Goal: Task Accomplishment & Management: Manage account settings

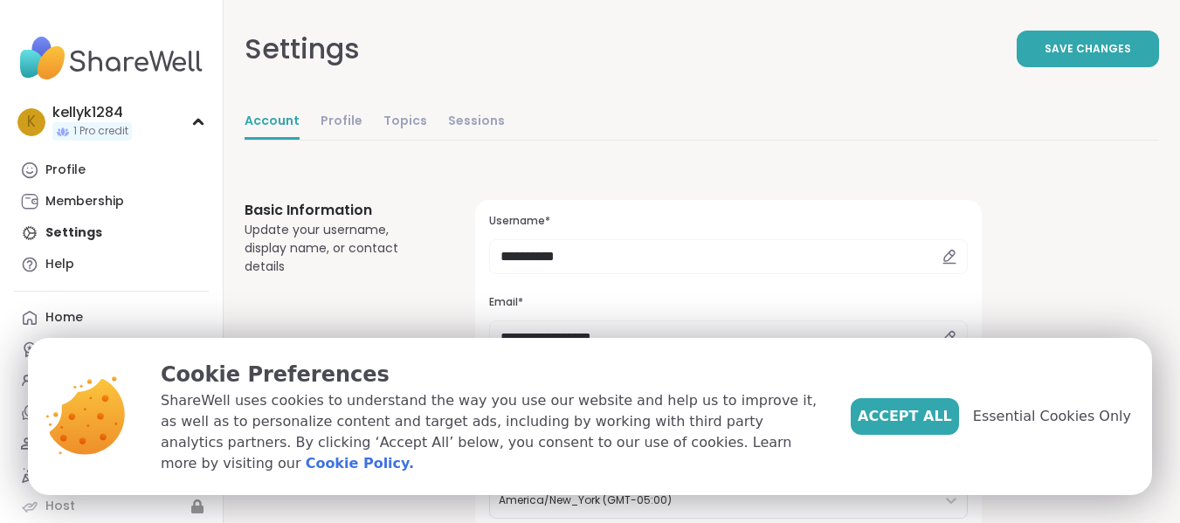
select select "**"
click at [1046, 417] on span "Essential Cookies Only" at bounding box center [1052, 416] width 158 height 21
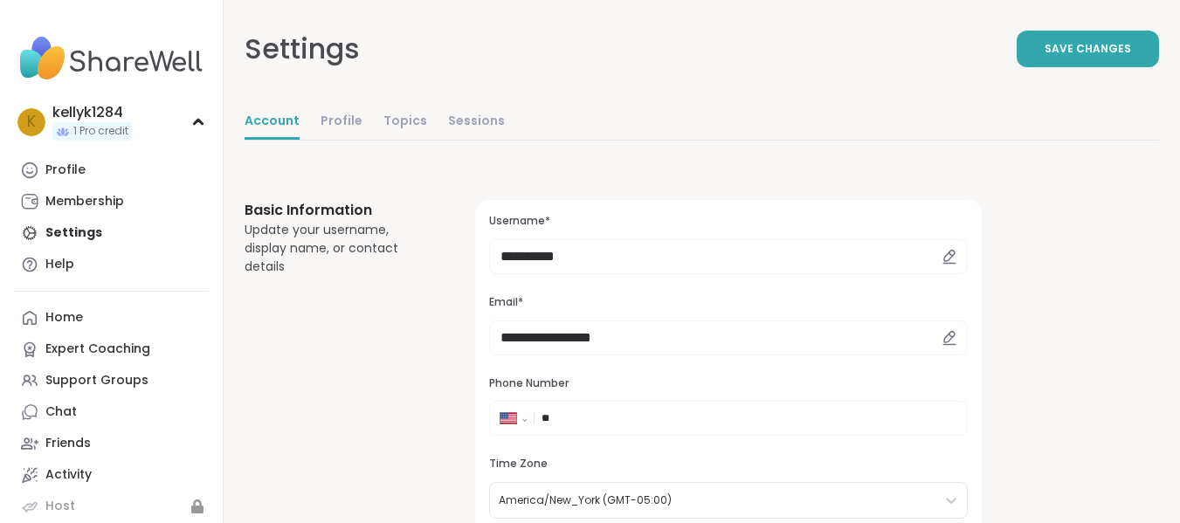
click at [942, 338] on icon at bounding box center [949, 338] width 16 height 16
click at [948, 334] on icon at bounding box center [949, 336] width 10 height 10
click at [620, 341] on input "**********" at bounding box center [728, 337] width 479 height 35
click at [658, 341] on input "**********" at bounding box center [728, 337] width 479 height 35
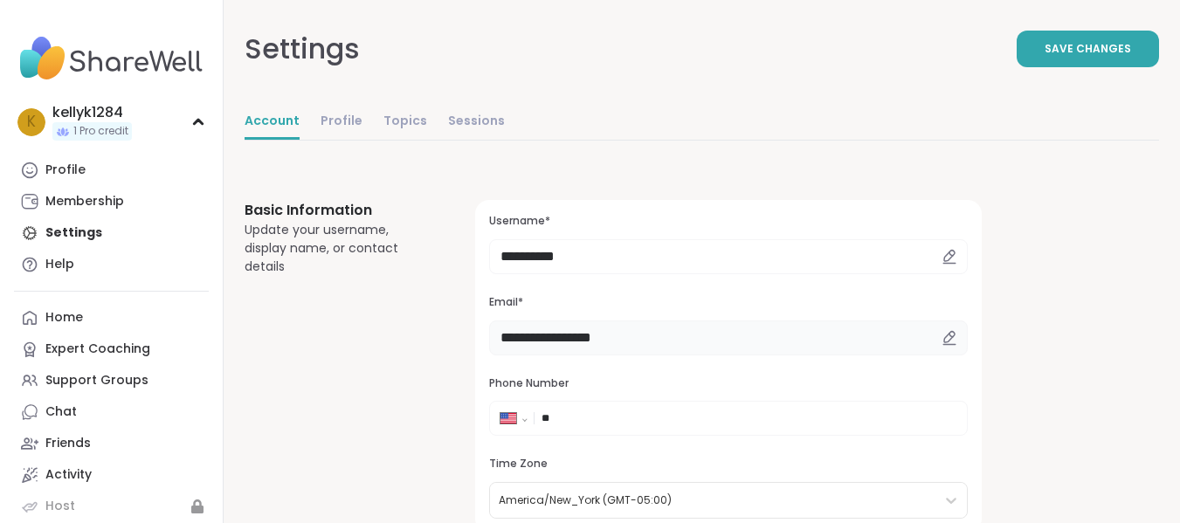
click at [541, 336] on input "**********" at bounding box center [728, 337] width 479 height 35
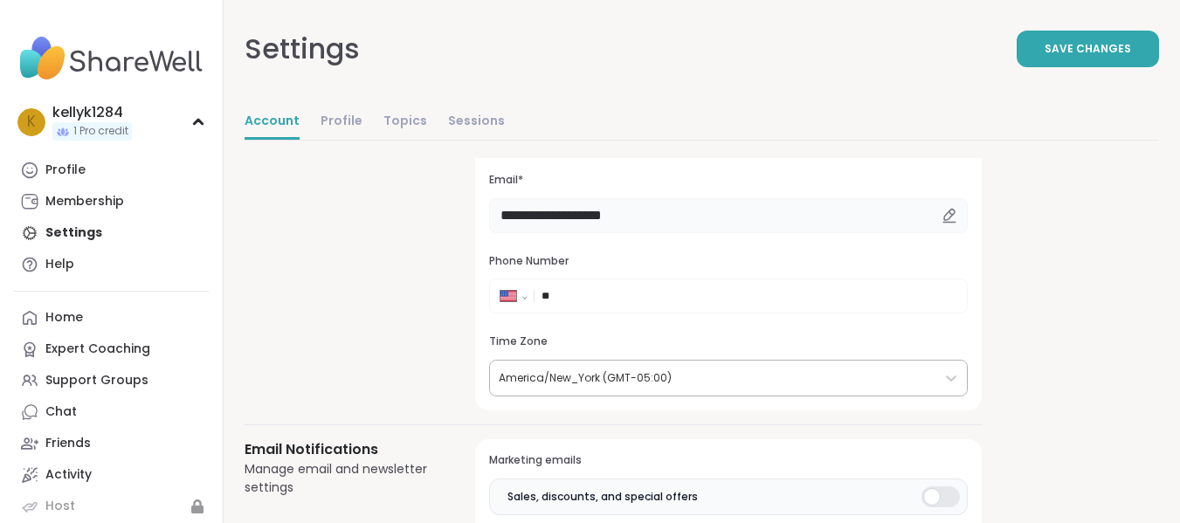
scroll to position [262, 0]
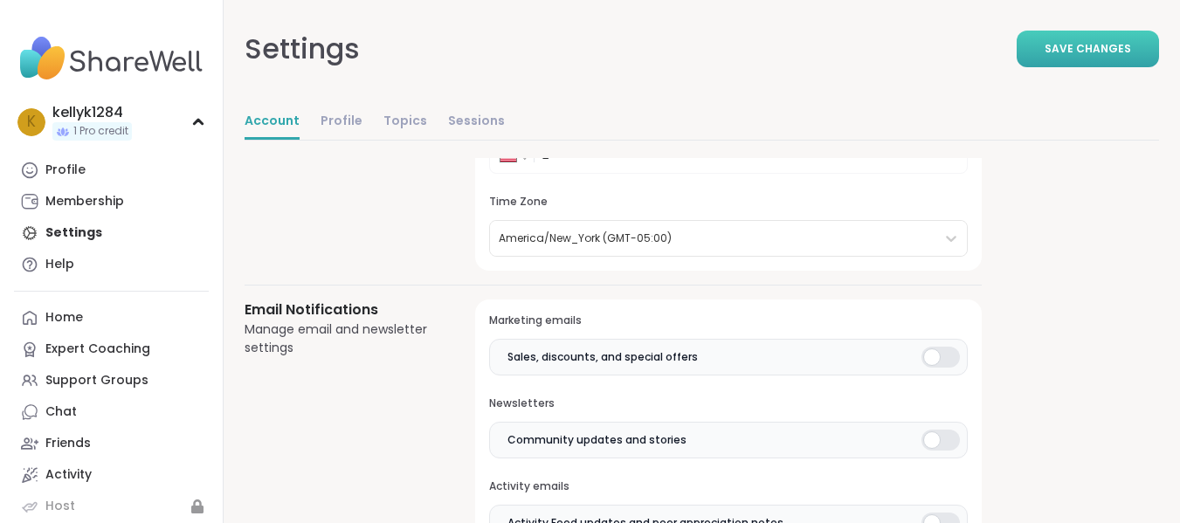
type input "**********"
click at [1033, 60] on button "Save Changes" at bounding box center [1087, 49] width 142 height 37
click at [940, 356] on div at bounding box center [940, 357] width 38 height 21
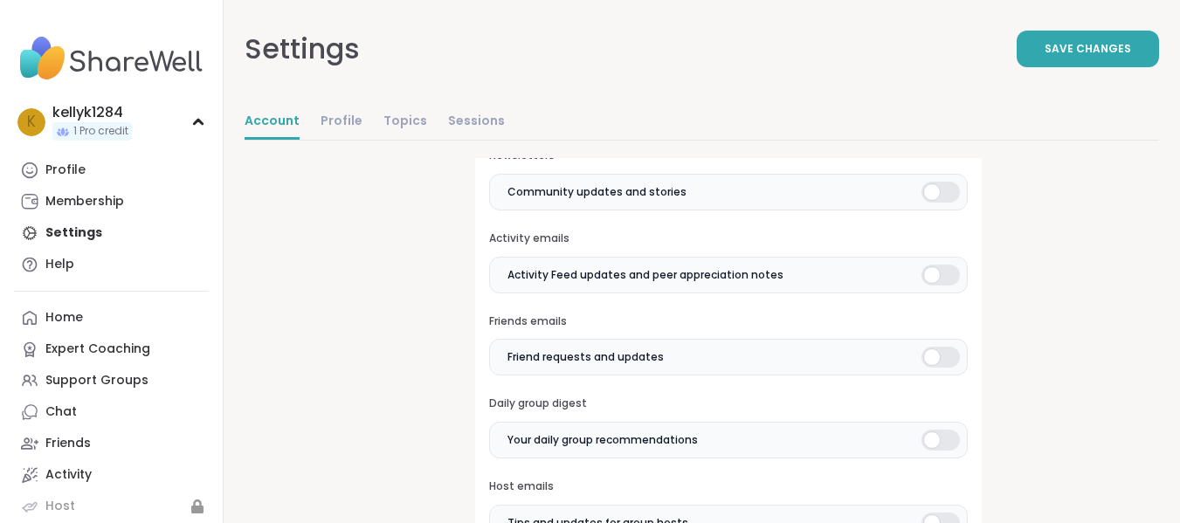
scroll to position [611, 0]
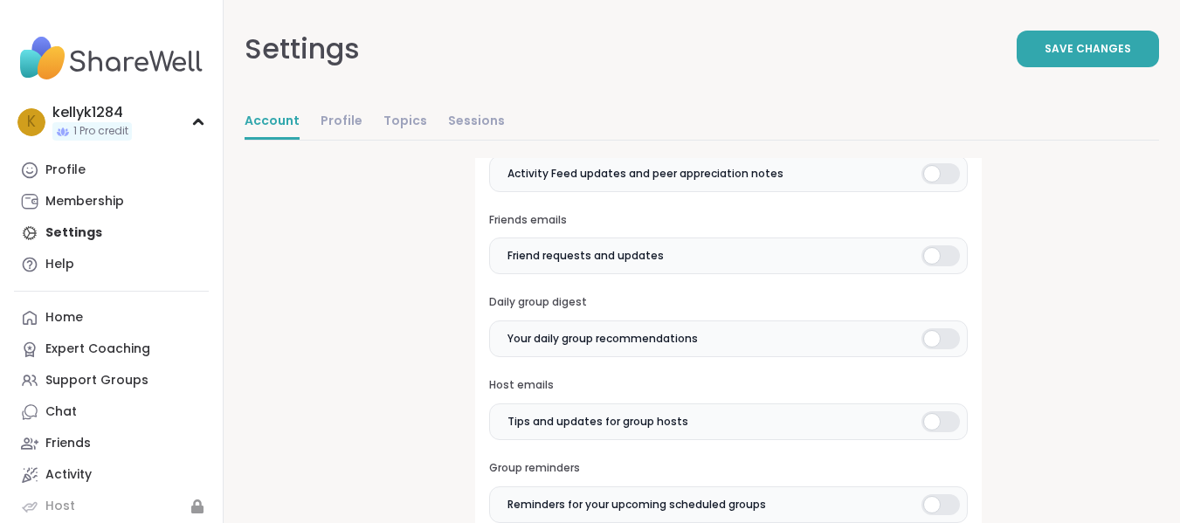
click at [950, 182] on div at bounding box center [940, 173] width 38 height 21
click at [947, 256] on div at bounding box center [940, 255] width 38 height 21
click at [949, 336] on div at bounding box center [940, 338] width 38 height 21
click at [946, 410] on label "Tips and updates for group hosts" at bounding box center [728, 421] width 479 height 37
click at [950, 488] on label "Reminders for your upcoming scheduled groups" at bounding box center [728, 504] width 479 height 37
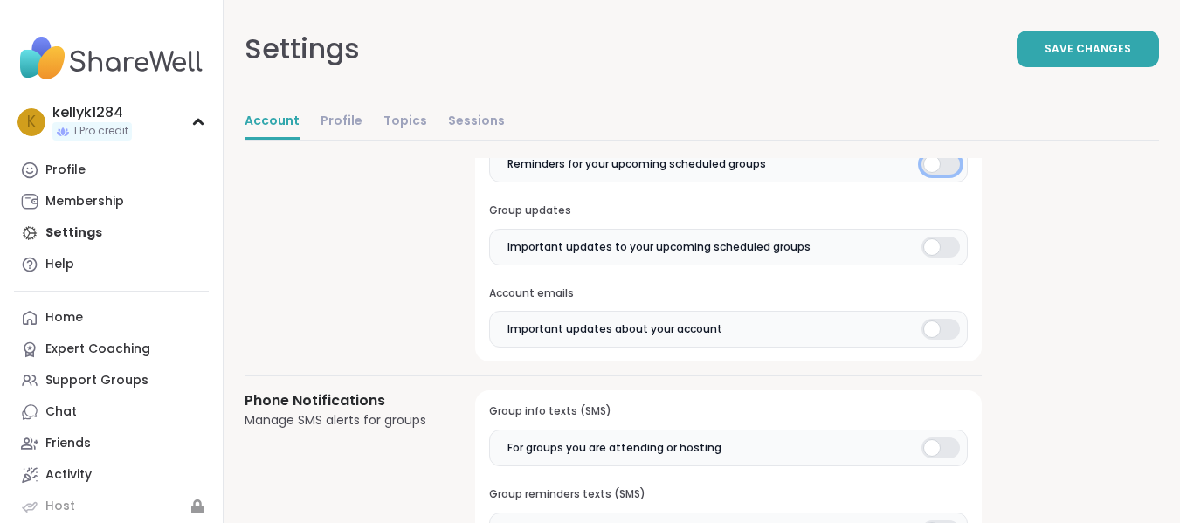
scroll to position [961, 0]
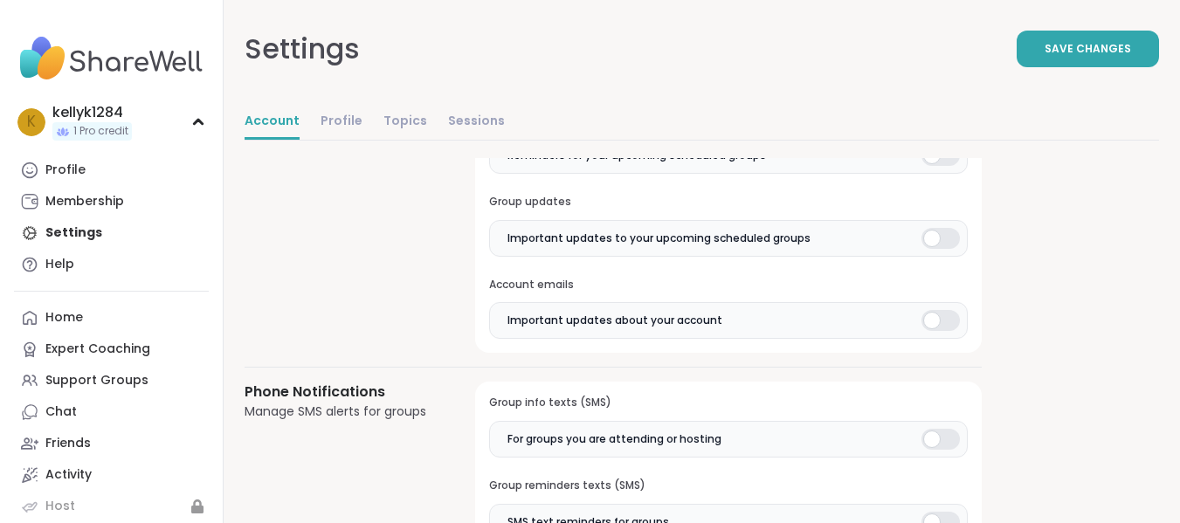
click at [944, 236] on div at bounding box center [940, 238] width 38 height 21
click at [940, 320] on div at bounding box center [940, 320] width 38 height 21
click at [936, 434] on div at bounding box center [940, 439] width 38 height 21
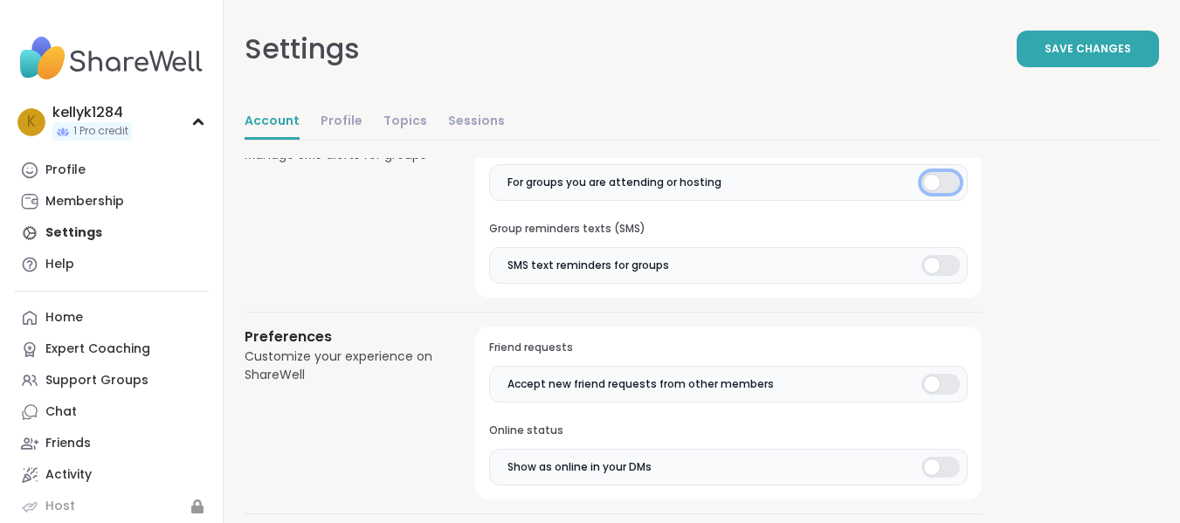
scroll to position [1222, 0]
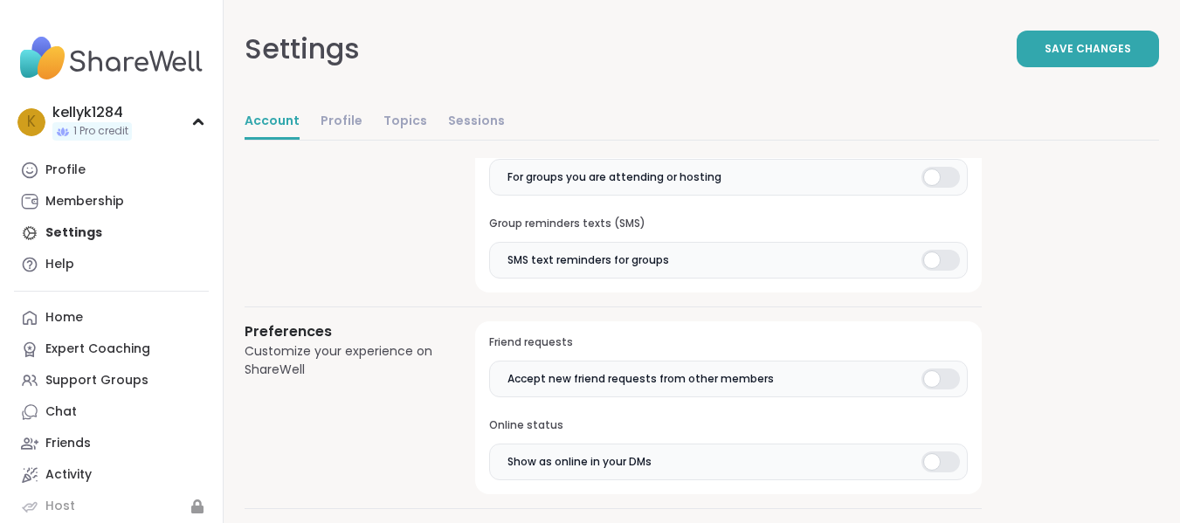
click at [945, 262] on div at bounding box center [940, 260] width 38 height 21
click at [944, 381] on div at bounding box center [940, 378] width 38 height 21
drag, startPoint x: 943, startPoint y: 466, endPoint x: 947, endPoint y: 442, distance: 24.8
click at [943, 465] on div at bounding box center [940, 461] width 38 height 21
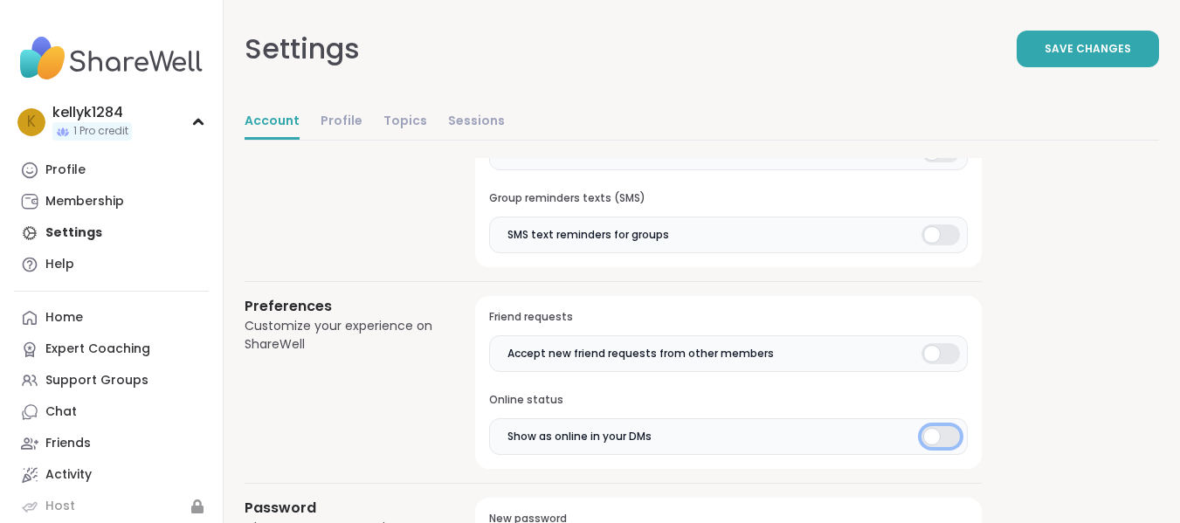
scroll to position [1572, 0]
